Goal: Information Seeking & Learning: Learn about a topic

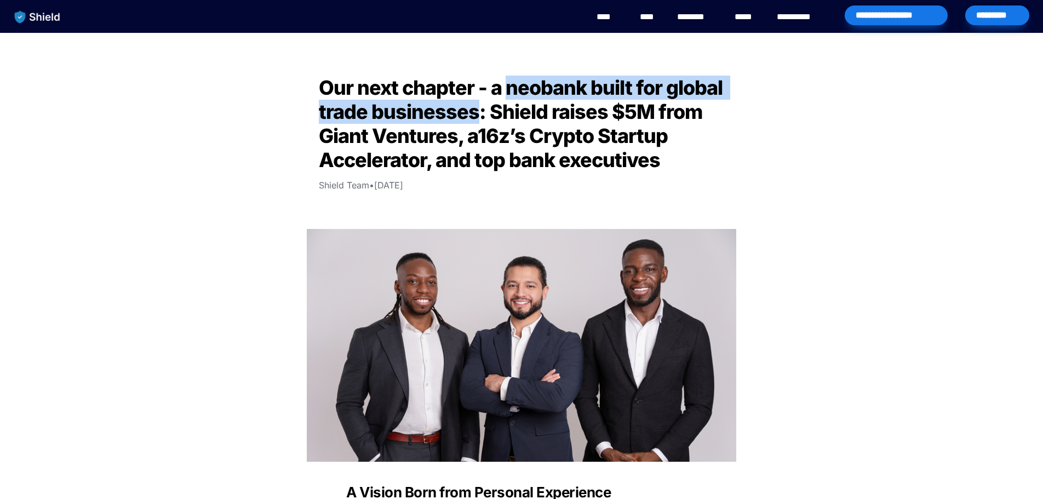
drag, startPoint x: 508, startPoint y: 88, endPoint x: 474, endPoint y: 115, distance: 43.3
click at [474, 115] on span "Our next chapter - a neobank built for global trade businesses: Shield raises $…" at bounding box center [523, 124] width 408 height 96
copy span "neobank built for global trade businesses"
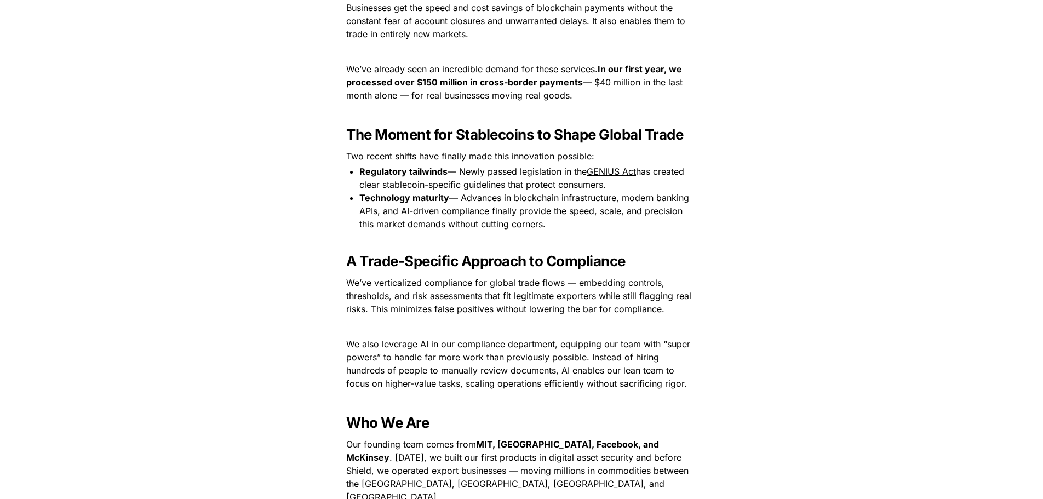
scroll to position [1041, 0]
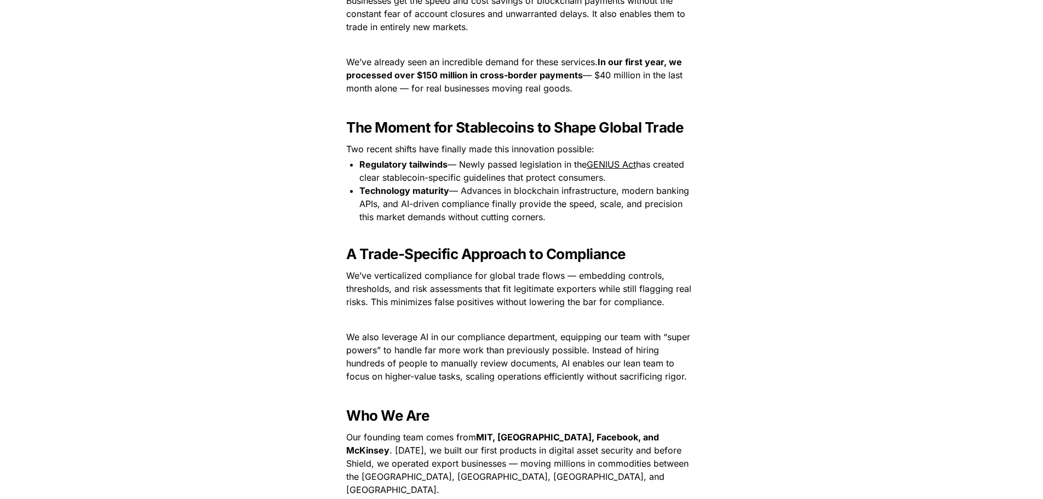
click at [686, 296] on p "We’ve verticalized compliance for global trade flows — embedding controls, thre…" at bounding box center [522, 289] width 384 height 44
click at [709, 310] on p "We’ve verticalized compliance for global trade flows — embedding controls, thre…" at bounding box center [522, 289] width 384 height 44
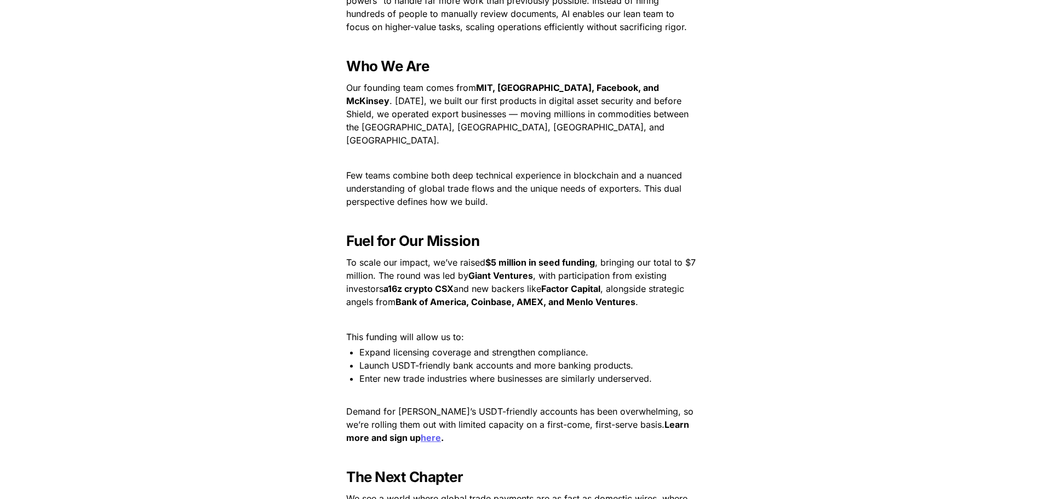
click at [461, 257] on span "To scale our impact, we’ve raised" at bounding box center [415, 262] width 139 height 11
click at [485, 257] on span "To scale our impact, we’ve raised" at bounding box center [415, 262] width 139 height 11
drag, startPoint x: 486, startPoint y: 250, endPoint x: 375, endPoint y: 264, distance: 111.5
click at [375, 264] on p "To scale our impact, we’ve raised $5 million in seed funding , bringing our tot…" at bounding box center [522, 282] width 384 height 57
copy p "$5 million in seed funding , bringing our total to $7 million."
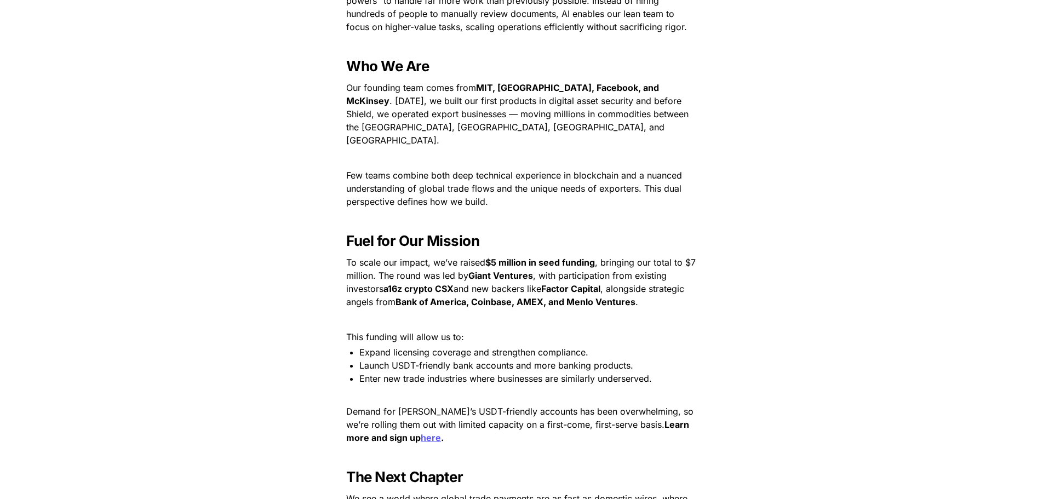
click at [558, 311] on p at bounding box center [522, 320] width 384 height 18
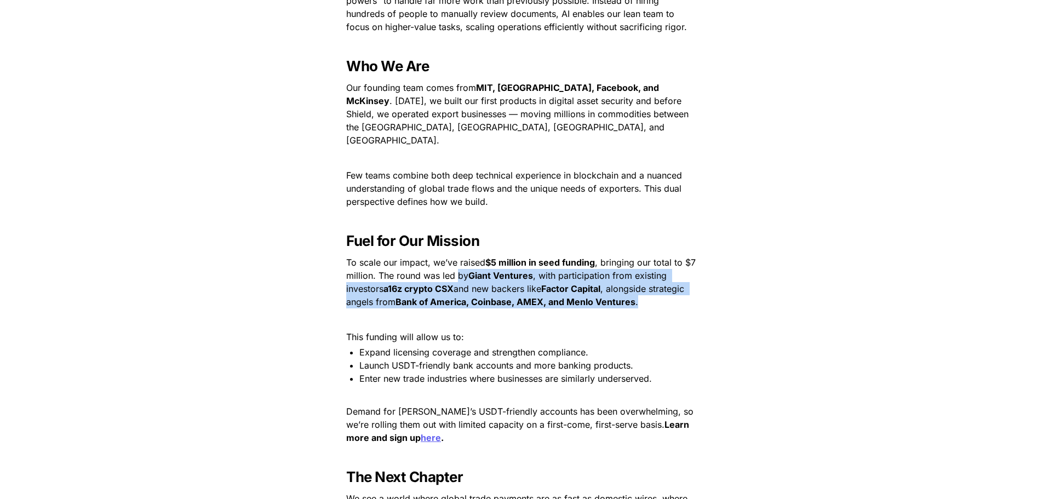
drag, startPoint x: 457, startPoint y: 264, endPoint x: 665, endPoint y: 297, distance: 209.8
click at [665, 297] on p "To scale our impact, we’ve raised $5 million in seed funding , bringing our tot…" at bounding box center [522, 282] width 384 height 57
copy p "by Giant Ventures , with participation from existing investors a16z crypto CSX …"
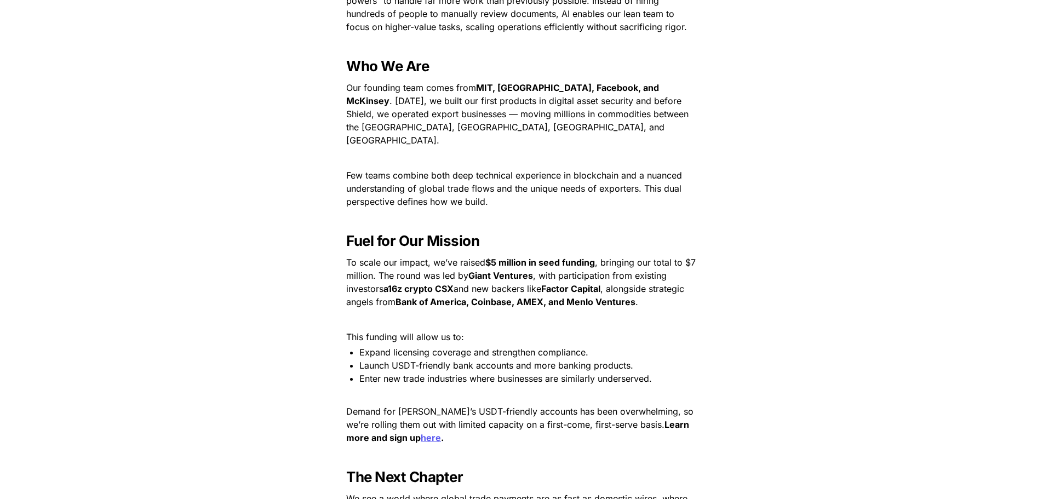
click at [493, 347] on span "Expand licensing coverage and strengthen compliance." at bounding box center [473, 352] width 229 height 11
click at [436, 347] on span "Expand licensing coverage and strengthen compliance." at bounding box center [473, 352] width 229 height 11
click at [506, 360] on span "Launch USDT-friendly bank accounts and more banking products." at bounding box center [496, 365] width 274 height 11
click at [479, 385] on p at bounding box center [522, 394] width 384 height 18
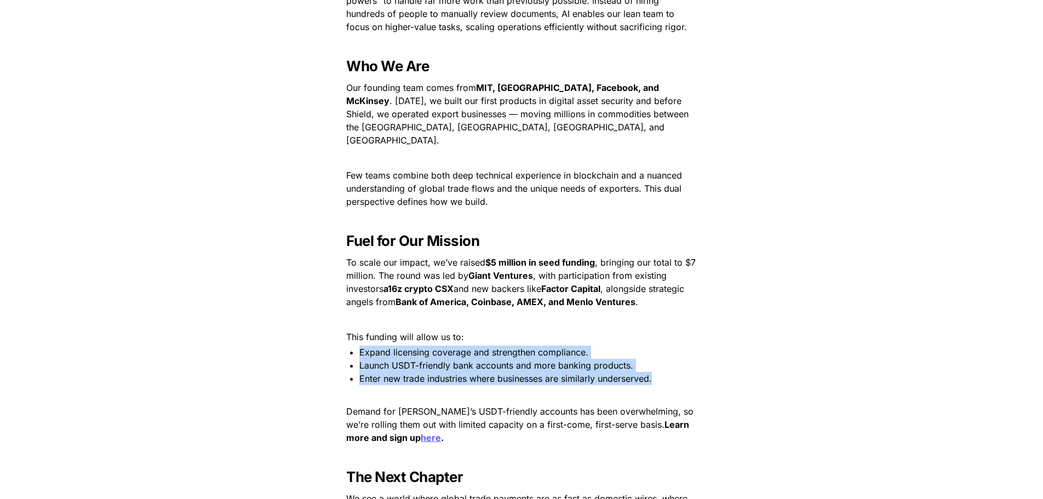
drag, startPoint x: 655, startPoint y: 364, endPoint x: 357, endPoint y: 340, distance: 298.5
click at [357, 346] on ul "Expand licensing coverage and strengthen compliance. Launch USDT-friendly bank …" at bounding box center [522, 365] width 384 height 39
copy ul "Expand licensing coverage and strengthen compliance. Launch USDT-friendly bank …"
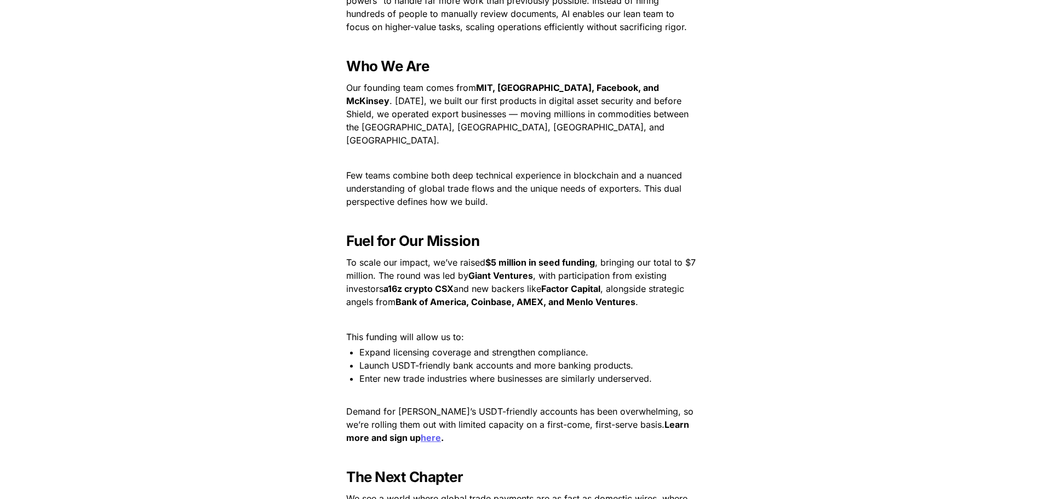
click at [489, 420] on p "Demand for Shield’s USDT-friendly accounts has been overwhelming, so we’re roll…" at bounding box center [522, 425] width 384 height 44
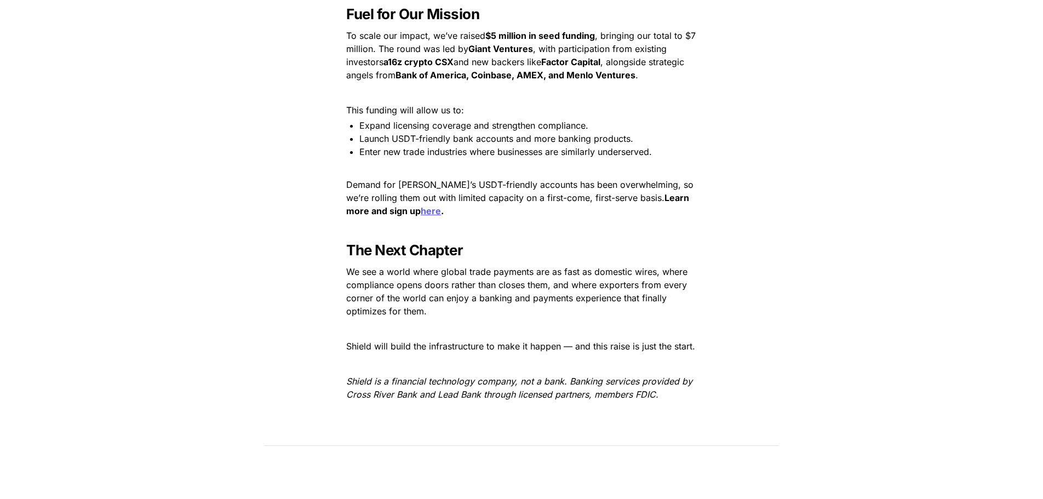
scroll to position [1555, 0]
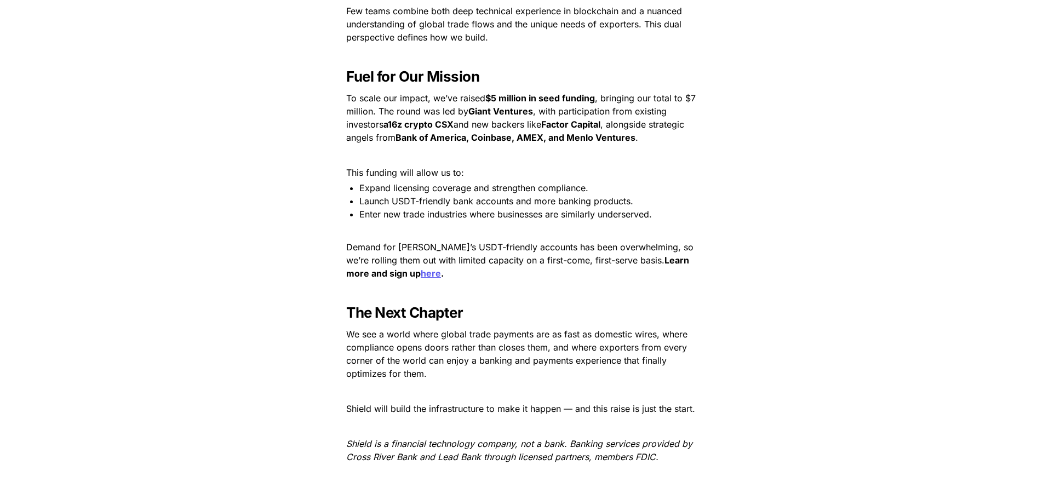
click at [470, 446] on em "Shield is a financial technology company, not a bank. Banking services provided…" at bounding box center [520, 450] width 349 height 24
drag, startPoint x: 479, startPoint y: 445, endPoint x: 569, endPoint y: 426, distance: 92.0
click at [569, 438] on em "Shield is a financial technology company, not a bank. Banking services provided…" at bounding box center [520, 450] width 349 height 24
copy em "Banking services provided by Cross River Bank and Lead Bank"
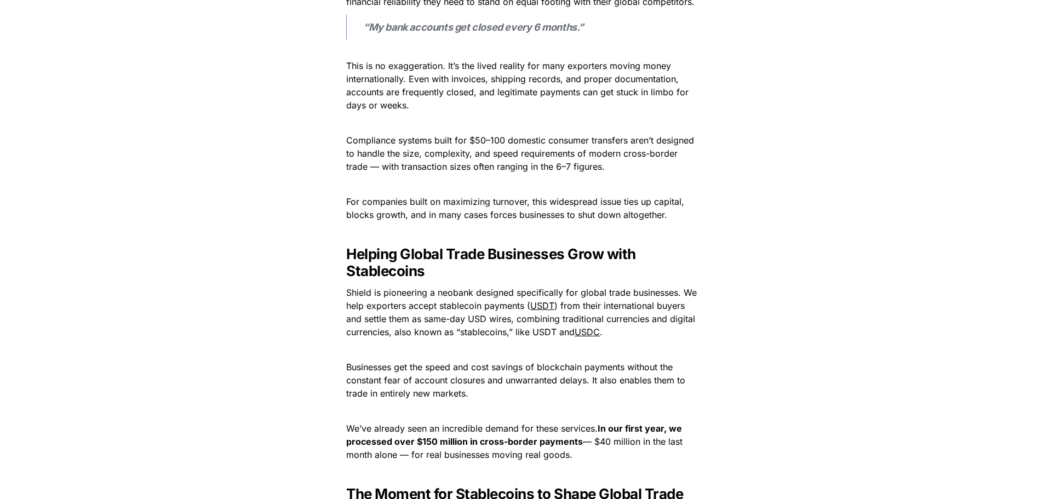
scroll to position [678, 0]
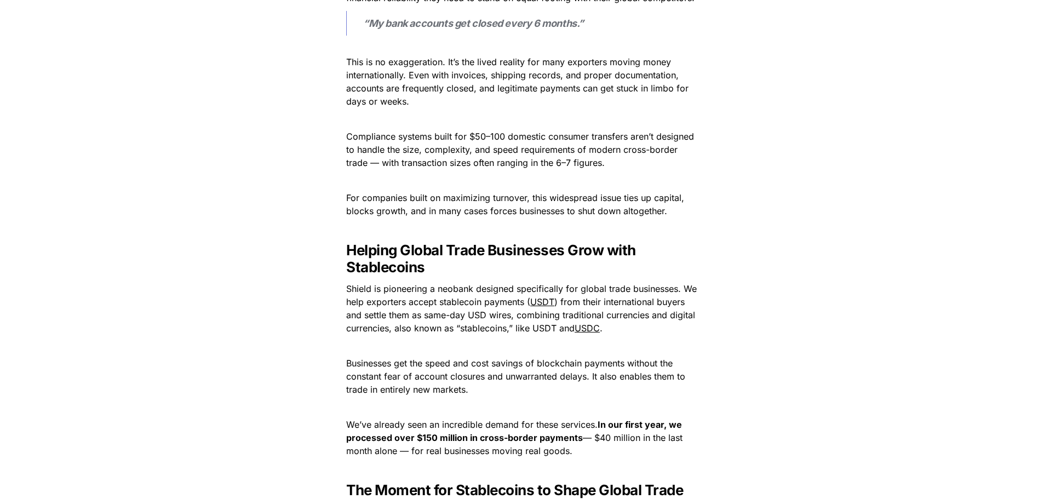
click at [466, 292] on span "Shield is pioneering a neobank designed specifically for global trade businesse…" at bounding box center [522, 295] width 353 height 24
click at [558, 266] on h3 "Helping Global Trade Businesses Grow with Stablecoins" at bounding box center [522, 258] width 384 height 43
click at [396, 299] on span "Shield is pioneering a neobank designed specifically for global trade businesse…" at bounding box center [522, 295] width 353 height 24
click at [457, 343] on p at bounding box center [522, 346] width 384 height 18
click at [512, 313] on span ") from their international buyers and settle them as same-day USD wires, combin…" at bounding box center [522, 314] width 352 height 37
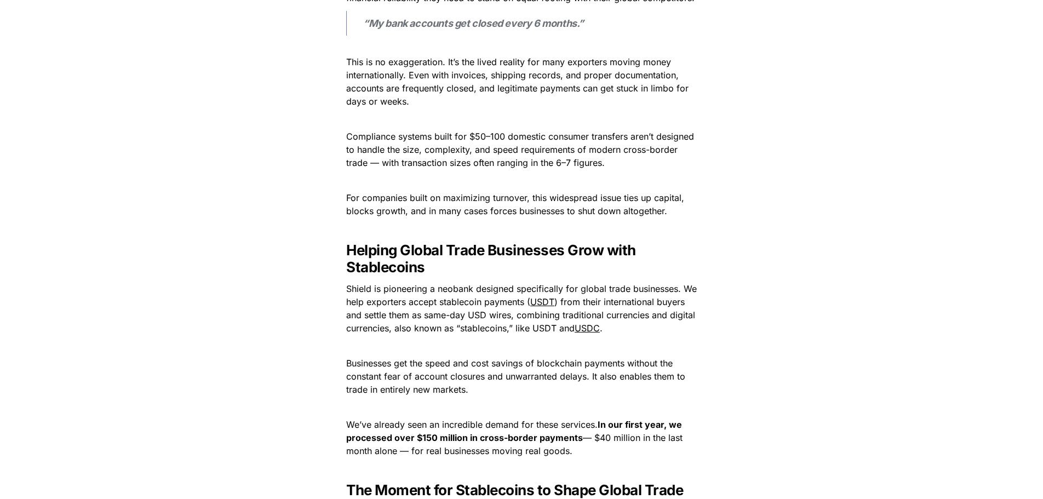
click at [509, 316] on span ") from their international buyers and settle them as same-day USD wires, combin…" at bounding box center [522, 314] width 352 height 37
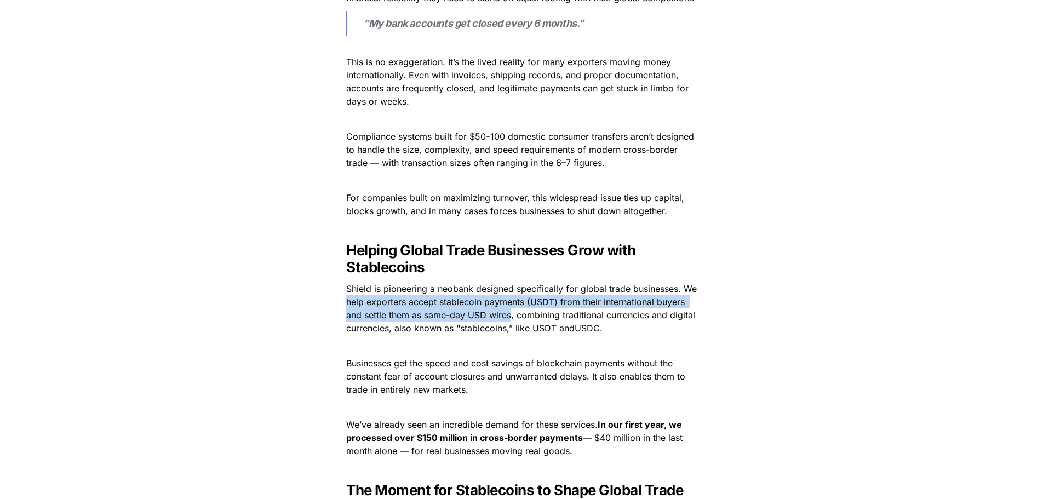
drag, startPoint x: 511, startPoint y: 316, endPoint x: 308, endPoint y: 302, distance: 202.6
copy p "help exporters accept stablecoin payments ( USDT ) from their international buy…"
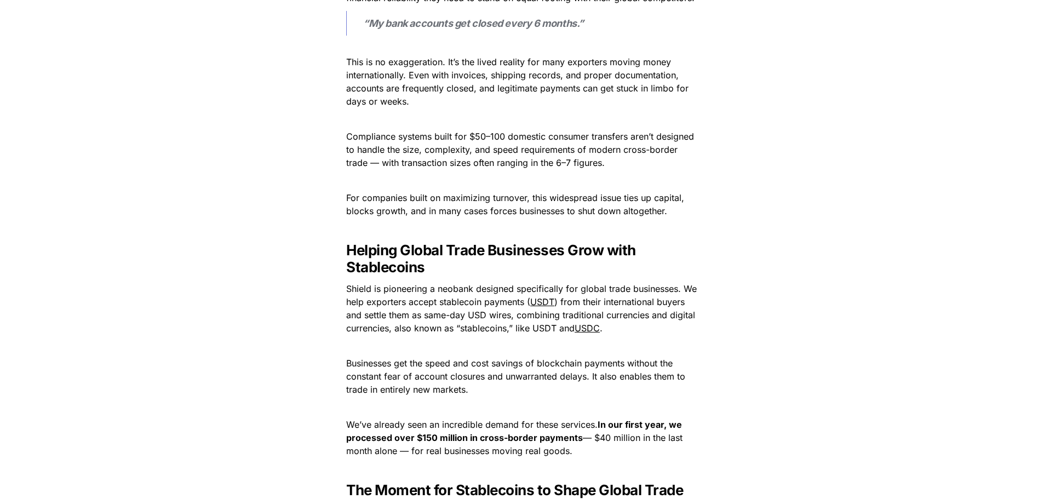
click at [687, 369] on p "Businesses get the speed and cost savings of blockchain payments without the co…" at bounding box center [522, 376] width 384 height 44
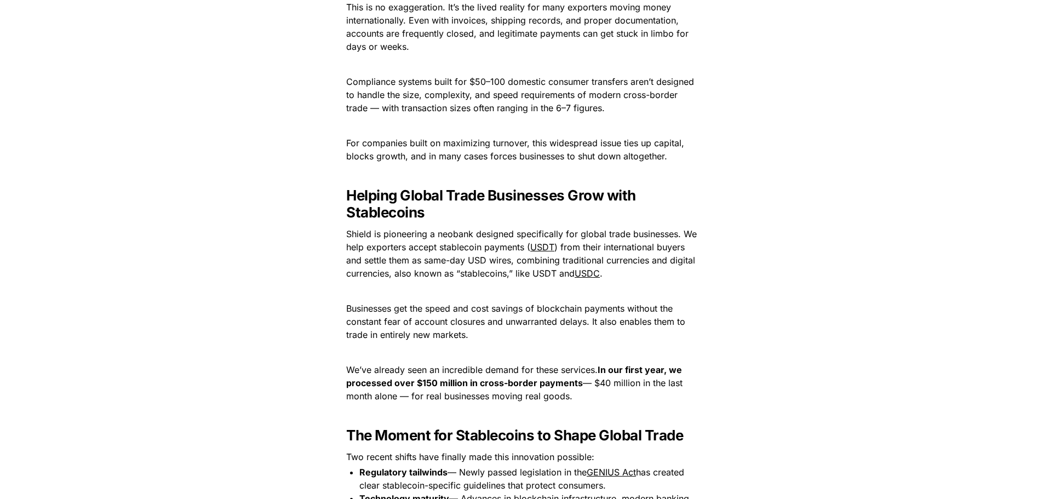
scroll to position [788, 0]
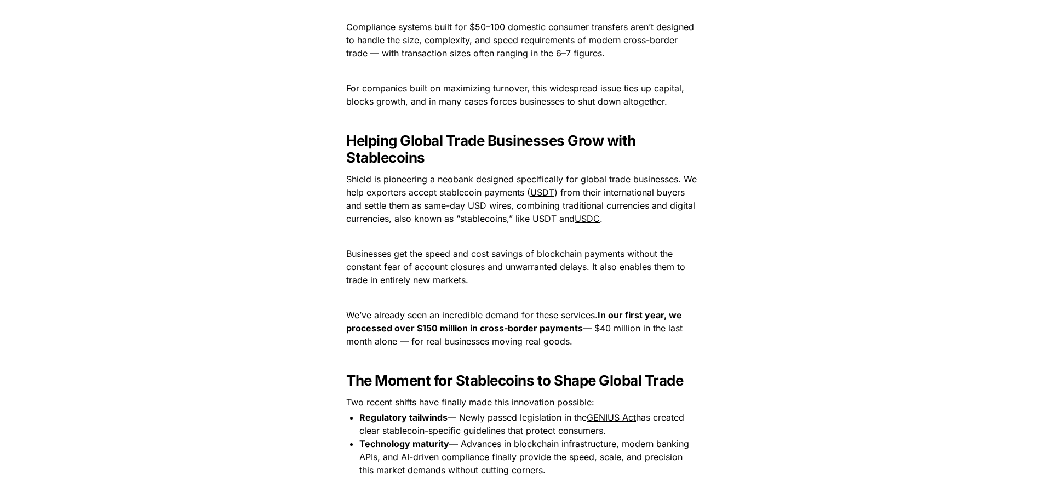
drag, startPoint x: 600, startPoint y: 314, endPoint x: 578, endPoint y: 328, distance: 26.1
click at [578, 328] on strong "In our first year, we processed over $150 million in cross-border payments" at bounding box center [515, 322] width 338 height 24
copy strong "In our first year, we processed over $150 million in cross-border payments"
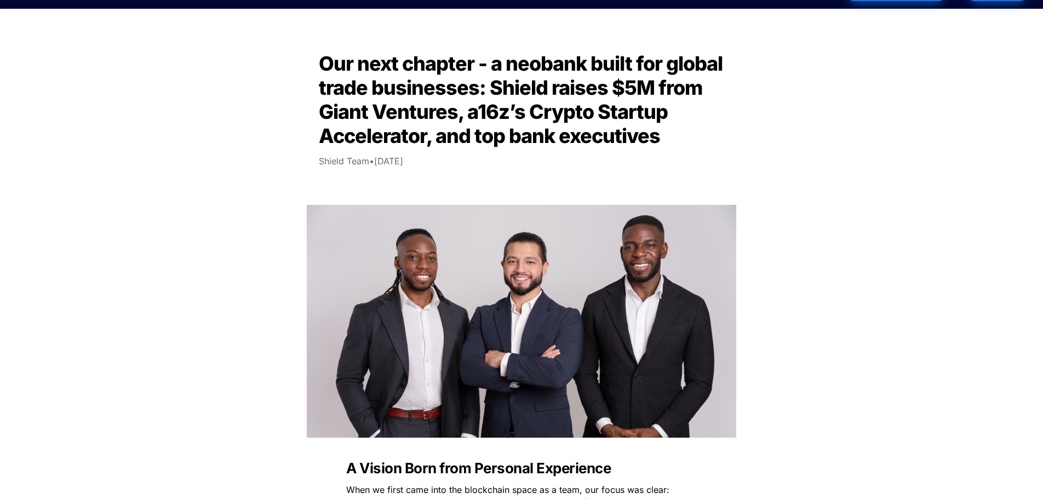
scroll to position [0, 0]
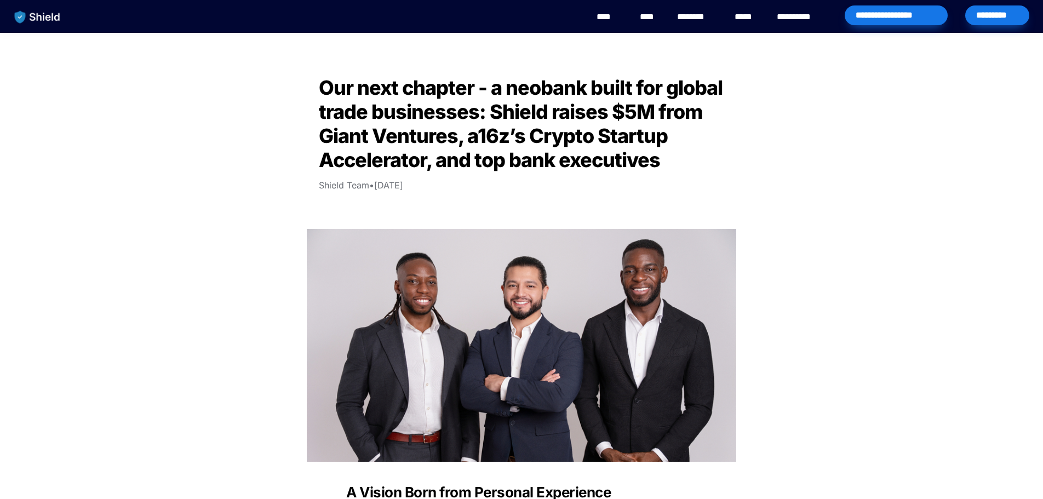
click at [601, 19] on link "****" at bounding box center [609, 16] width 25 height 13
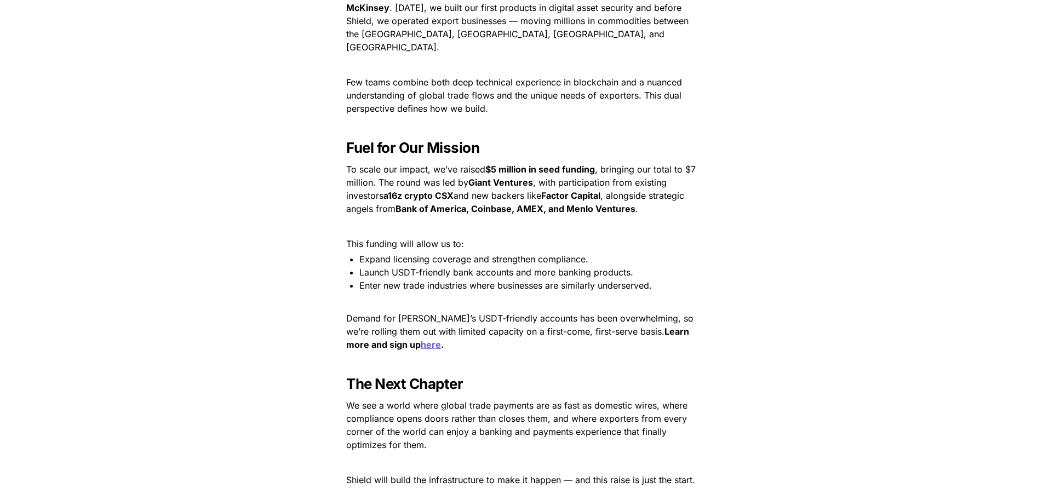
scroll to position [1479, 0]
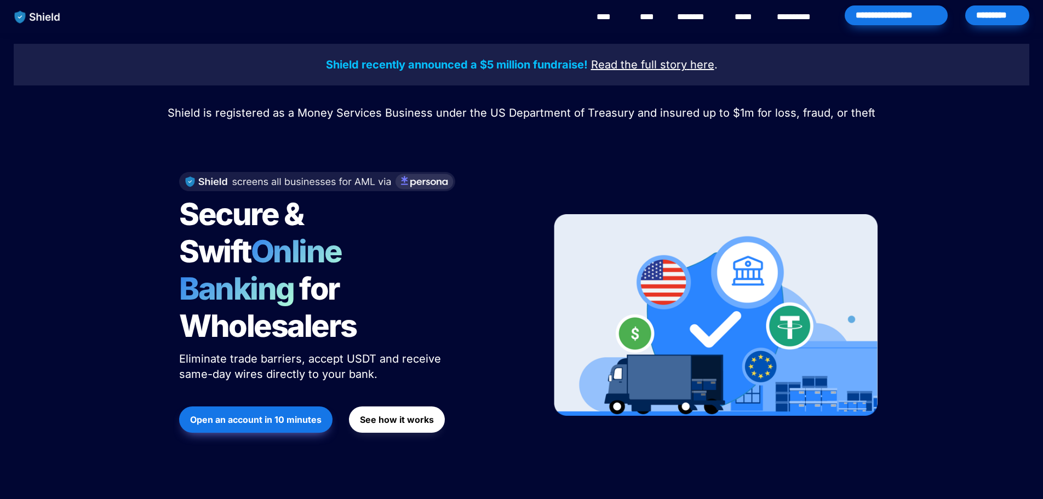
click at [692, 22] on link "********" at bounding box center [696, 16] width 39 height 13
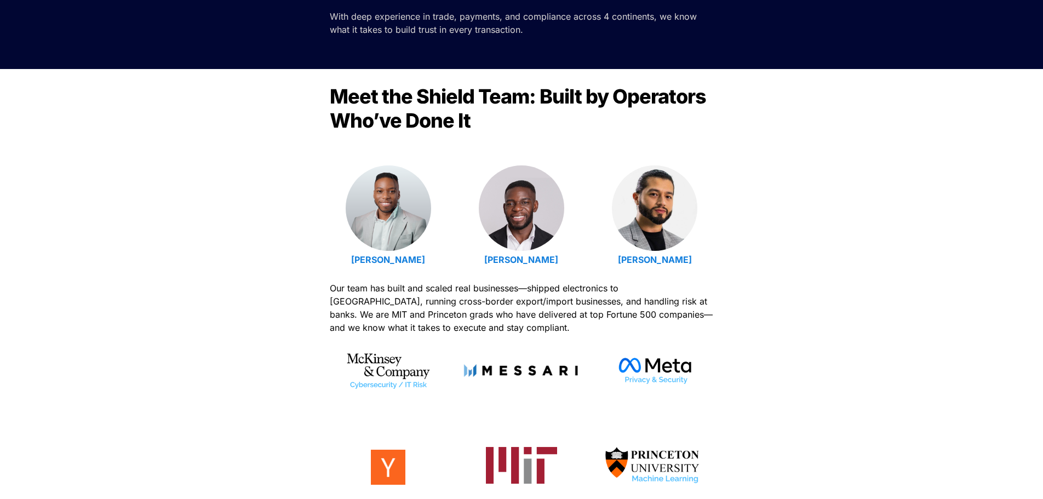
scroll to position [274, 0]
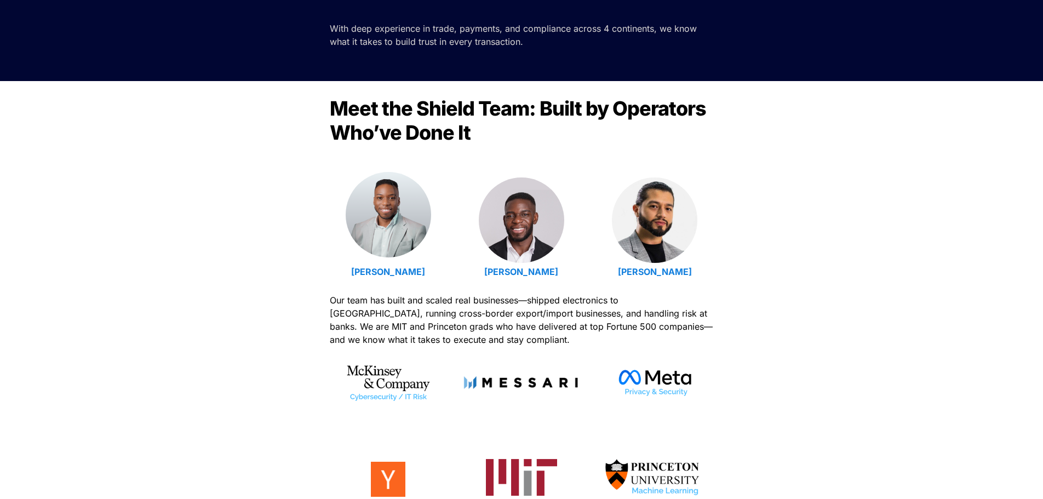
click at [387, 236] on img at bounding box center [388, 214] width 85 height 85
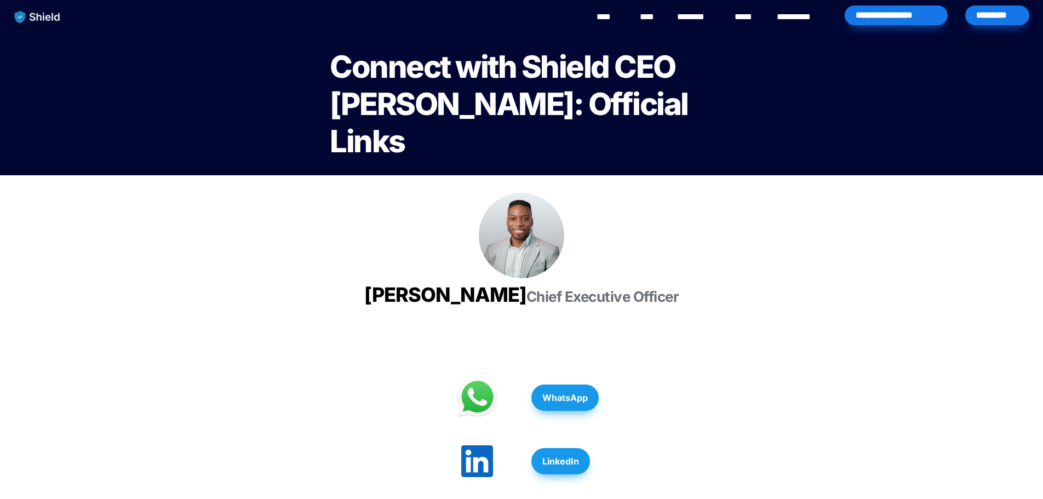
click at [690, 15] on link "********" at bounding box center [696, 16] width 39 height 13
